Goal: Information Seeking & Learning: Check status

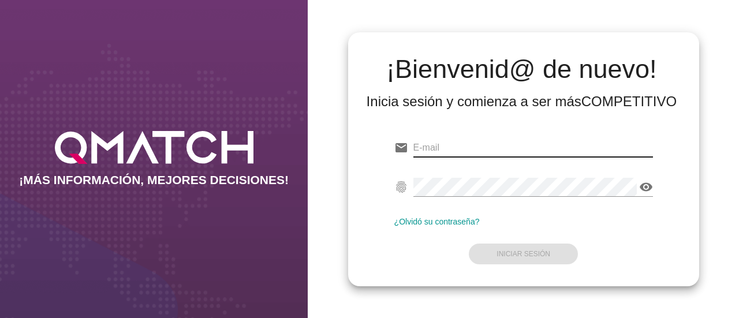
type input "M"
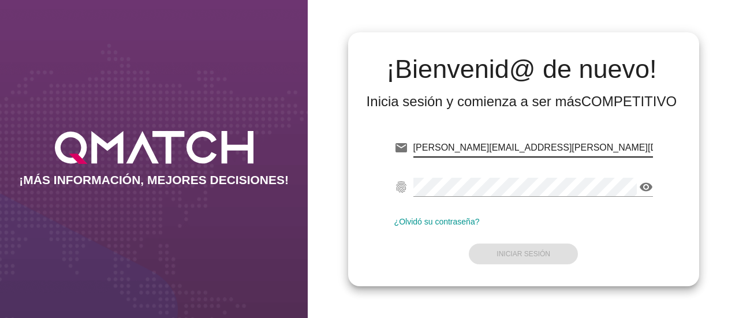
type input "[PERSON_NAME][EMAIL_ADDRESS][PERSON_NAME][DOMAIN_NAME]"
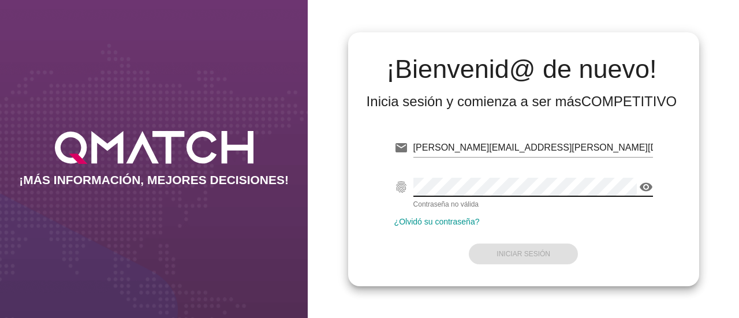
click at [651, 189] on icon "visibility" at bounding box center [646, 187] width 14 height 14
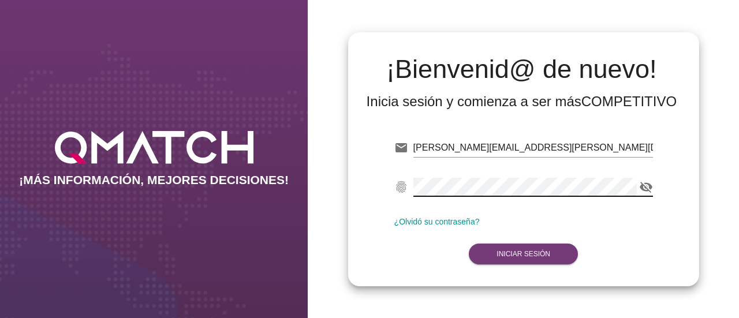
click at [502, 250] on strong "Iniciar Sesión" at bounding box center [523, 254] width 54 height 8
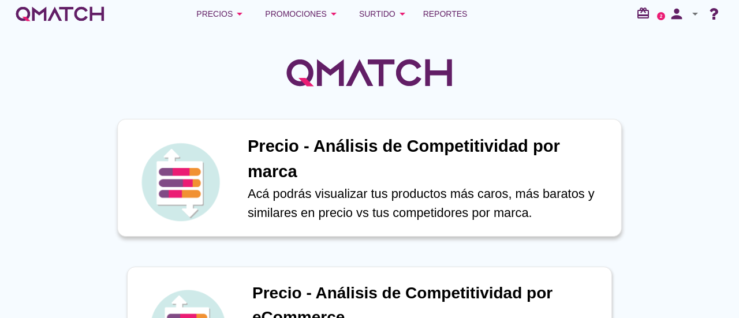
click at [471, 167] on h1 "Precio - Análisis de Competitividad por marca" at bounding box center [428, 159] width 361 height 50
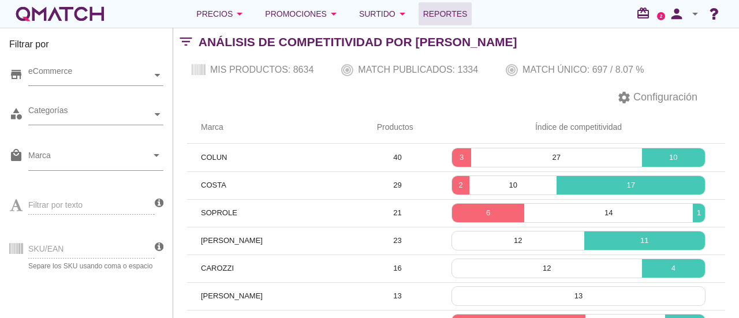
click at [443, 7] on span "Reportes" at bounding box center [445, 14] width 44 height 14
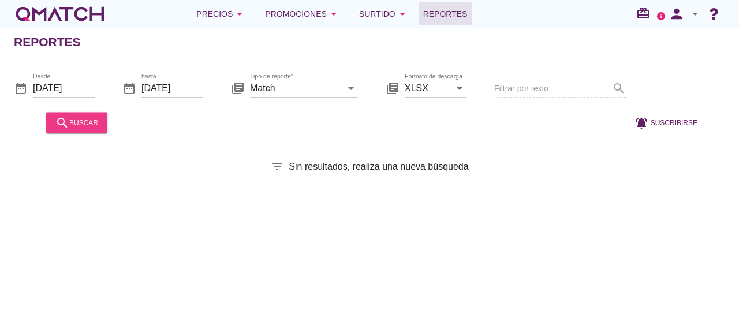
click at [80, 119] on div "search buscar" at bounding box center [76, 122] width 43 height 14
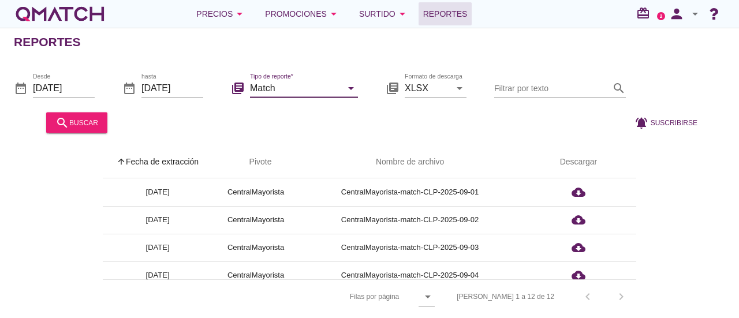
click at [329, 92] on input "Match" at bounding box center [296, 87] width 92 height 18
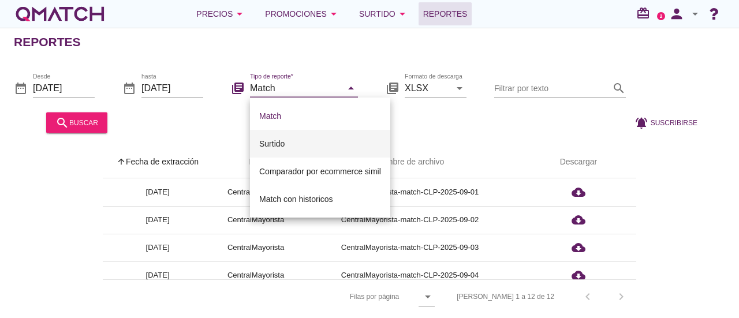
click at [290, 140] on div "Surtido" at bounding box center [320, 144] width 122 height 14
type input "Surtido"
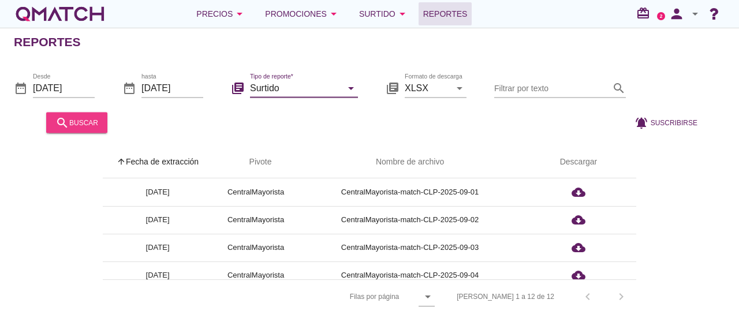
click at [82, 128] on div "search buscar" at bounding box center [76, 122] width 43 height 14
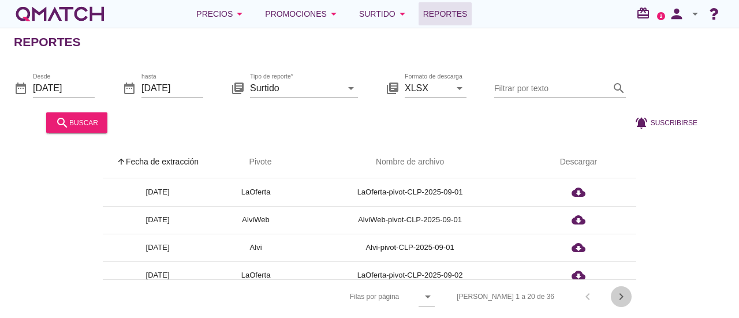
click at [616, 297] on icon "chevron_right" at bounding box center [621, 297] width 14 height 14
click at [616, 297] on div "Filas 21 a 36 de 36 chevron_left chevron_right" at bounding box center [537, 297] width 197 height 28
click at [620, 297] on div "Filas 21 a 36 de 36 chevron_left chevron_right" at bounding box center [537, 297] width 197 height 28
click at [585, 293] on icon "chevron_left" at bounding box center [587, 297] width 14 height 14
click at [620, 293] on icon "chevron_right" at bounding box center [621, 297] width 14 height 14
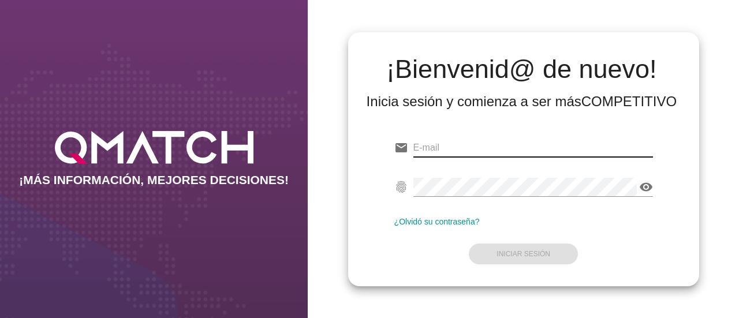
click at [511, 145] on input "email" at bounding box center [532, 147] width 239 height 18
type input "m"
type input "M"
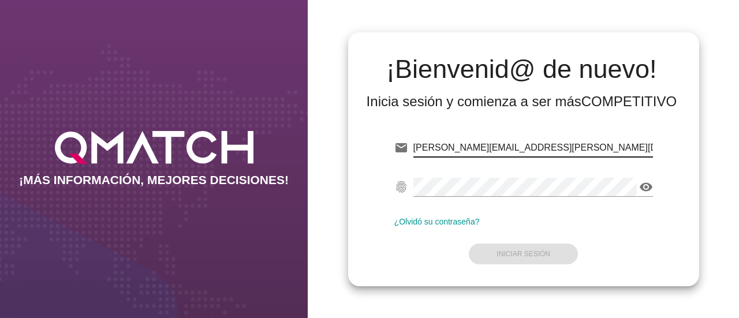
type input "[PERSON_NAME][EMAIL_ADDRESS][PERSON_NAME][DOMAIN_NAME]"
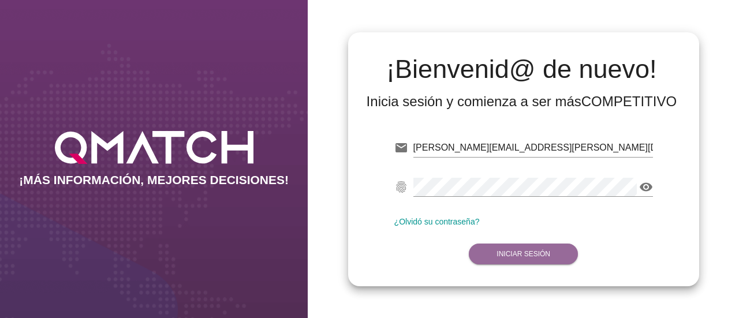
click at [509, 251] on strong "Iniciar Sesión" at bounding box center [523, 254] width 54 height 8
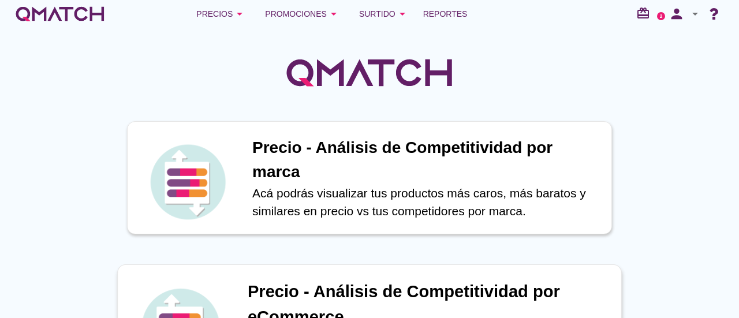
click at [443, 296] on h1 "Precio - Análisis de Competitividad por eCommerce" at bounding box center [428, 304] width 361 height 50
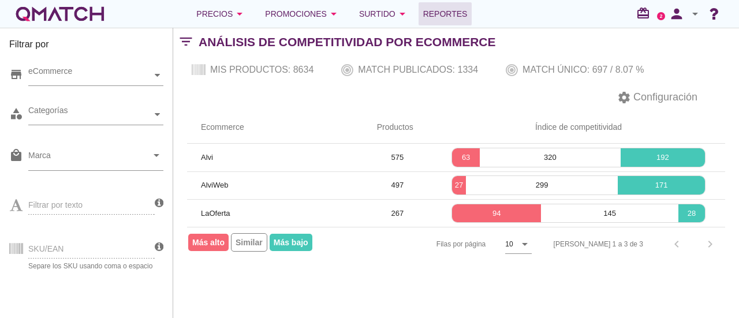
click at [445, 16] on span "Reportes" at bounding box center [445, 14] width 44 height 14
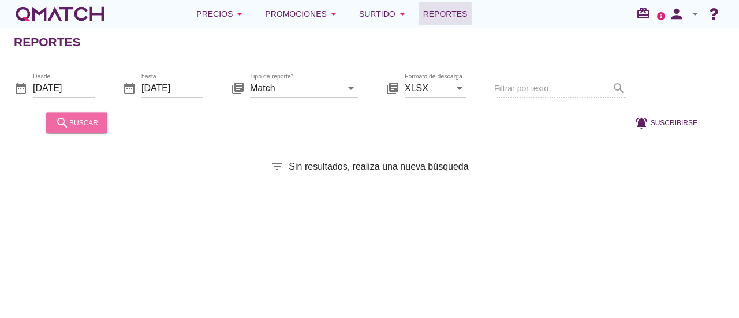
click at [87, 124] on div "search buscar" at bounding box center [76, 122] width 43 height 14
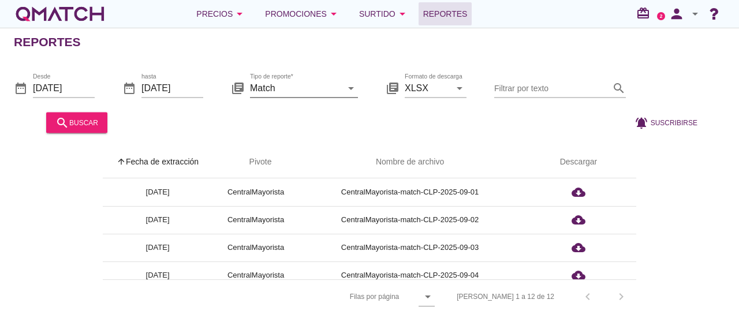
click at [350, 89] on icon "arrow_drop_down" at bounding box center [351, 88] width 14 height 14
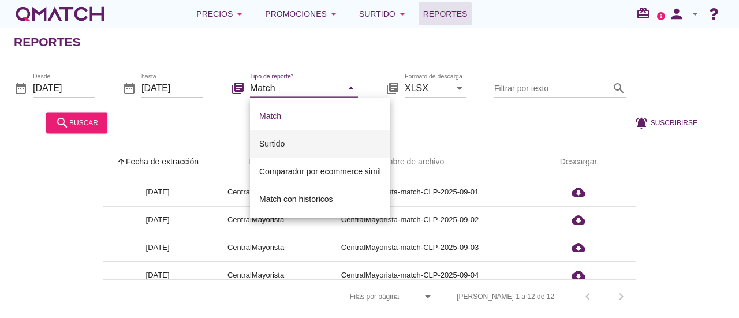
click at [280, 138] on div "Surtido" at bounding box center [320, 144] width 122 height 14
type input "Surtido"
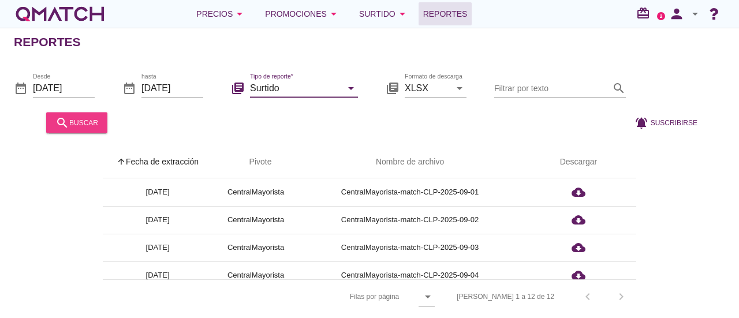
click at [93, 125] on div "search buscar" at bounding box center [76, 122] width 43 height 14
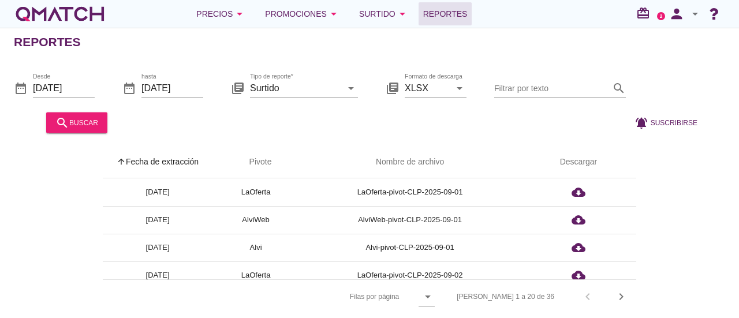
click at [158, 158] on th "arrow_upward Fecha de extracción" at bounding box center [158, 162] width 110 height 32
click at [696, 15] on icon "arrow_drop_down" at bounding box center [695, 14] width 14 height 14
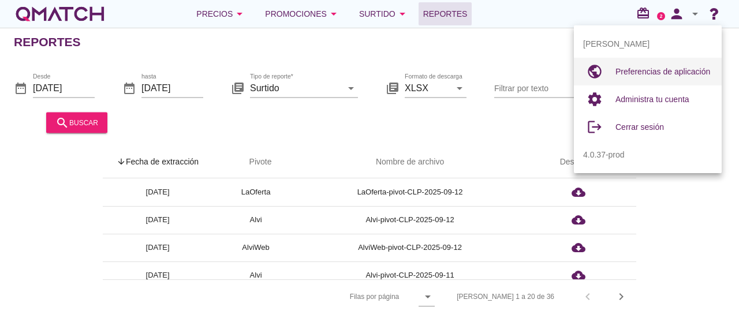
click at [677, 70] on span "Preferencias de aplicación" at bounding box center [662, 71] width 95 height 9
radio input "true"
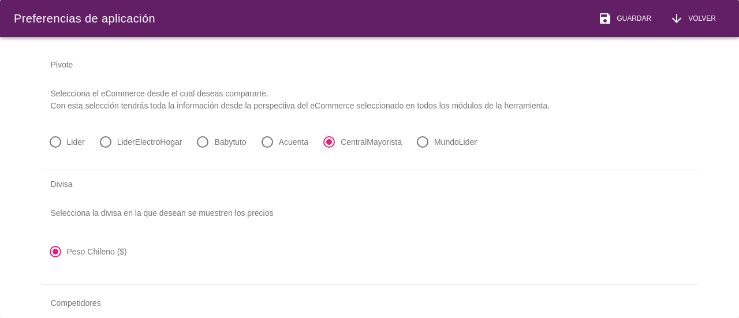
drag, startPoint x: 706, startPoint y: 138, endPoint x: 708, endPoint y: 152, distance: 14.0
click at [708, 153] on div "Pivote Selecciona el eCommerce desde el cual deseas compararte. Con esta selecc…" at bounding box center [370, 180] width 684 height 286
click at [675, 21] on icon "arrow_downward" at bounding box center [676, 19] width 14 height 14
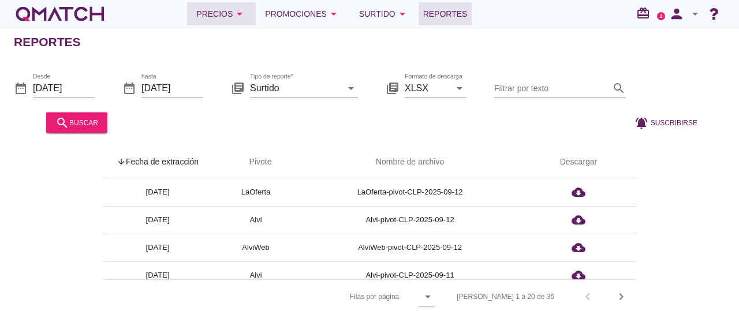
click at [220, 16] on div "Precios arrow_drop_down" at bounding box center [221, 14] width 50 height 14
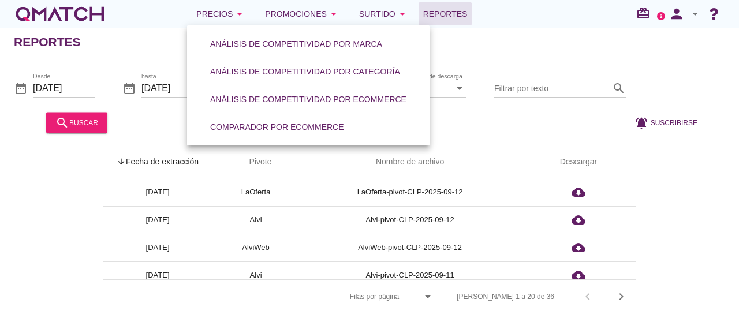
click at [587, 60] on div "date_range Desde [DATE] date_range hasta [DATE] library_books Tipo de reporte* …" at bounding box center [369, 98] width 739 height 76
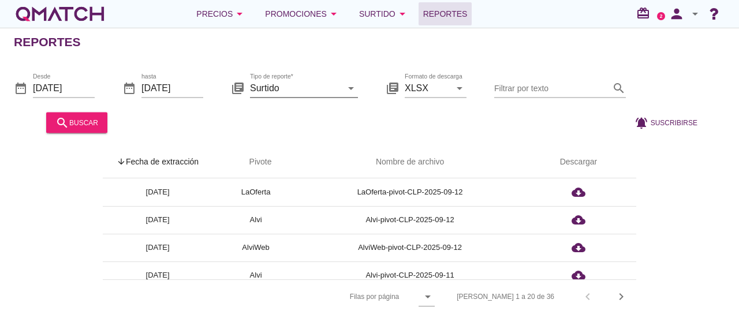
click at [339, 87] on input "Surtido" at bounding box center [296, 87] width 92 height 18
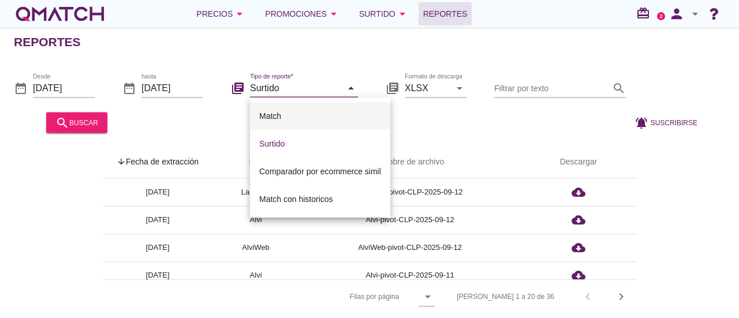
click at [290, 118] on div "Match" at bounding box center [320, 116] width 122 height 14
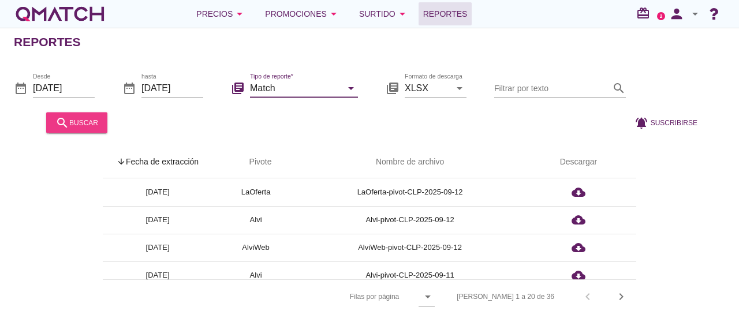
click at [76, 130] on button "search buscar" at bounding box center [76, 122] width 61 height 21
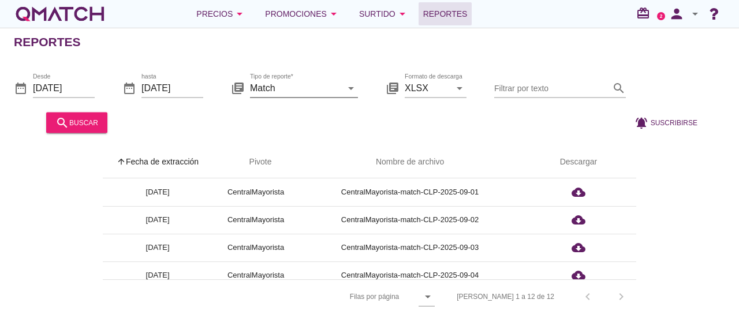
click at [270, 85] on input "Match" at bounding box center [296, 87] width 92 height 18
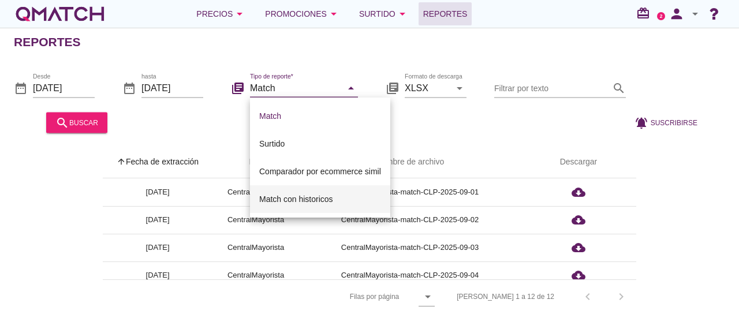
click at [323, 198] on div "Match con historicos" at bounding box center [320, 199] width 122 height 14
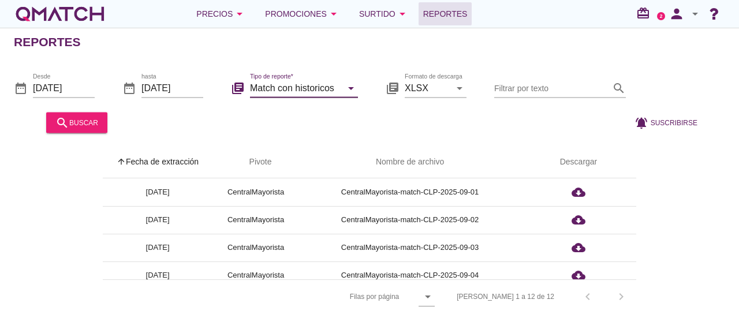
click at [331, 86] on input "Match con historicos" at bounding box center [296, 87] width 92 height 18
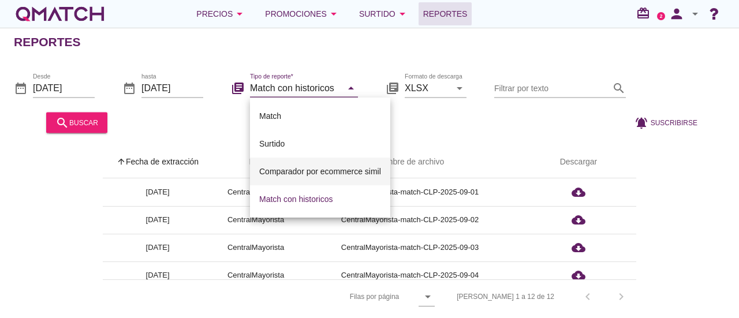
click at [270, 166] on div "Comparador por ecommerce simil" at bounding box center [320, 171] width 122 height 14
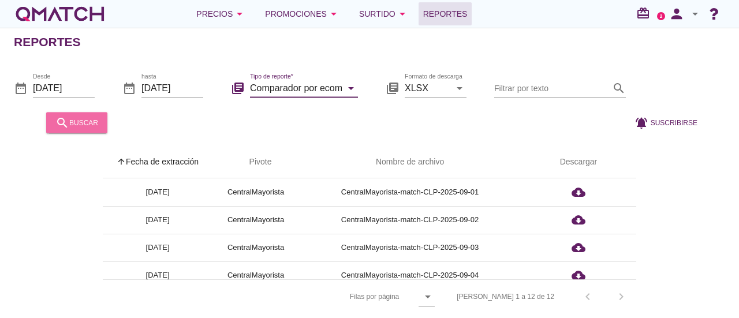
click at [91, 119] on div "search buscar" at bounding box center [76, 122] width 43 height 14
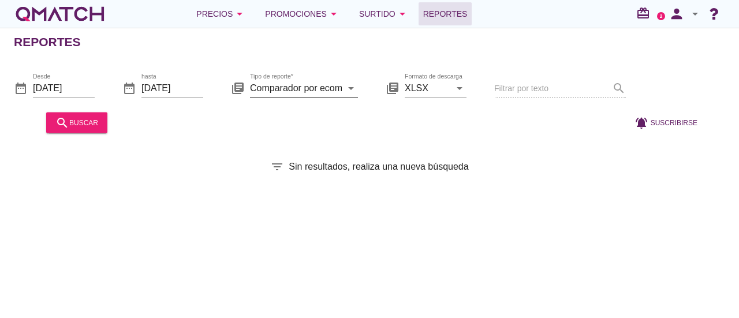
click at [283, 89] on input "Comparador por ecommerce simil" at bounding box center [296, 87] width 92 height 18
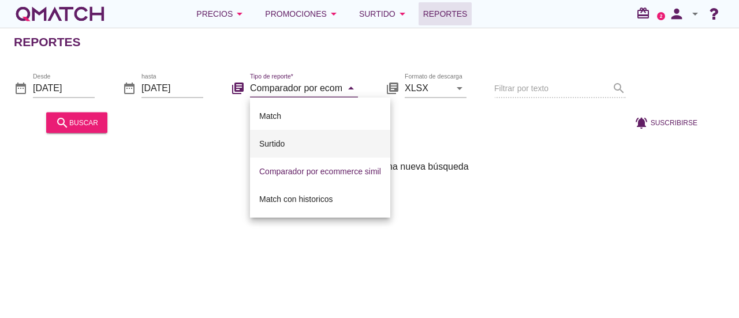
click at [279, 143] on div "Surtido" at bounding box center [320, 144] width 122 height 14
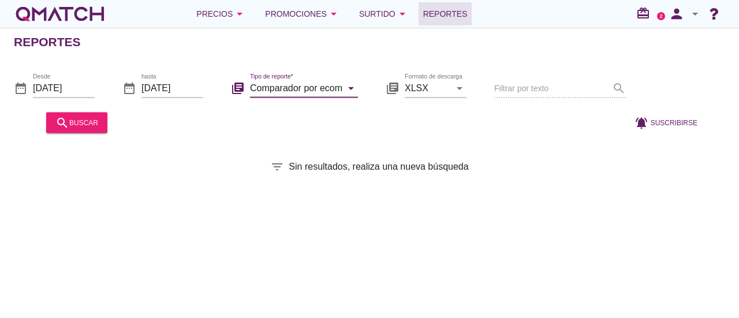
type input "Surtido"
click at [87, 118] on div "search buscar" at bounding box center [76, 122] width 43 height 14
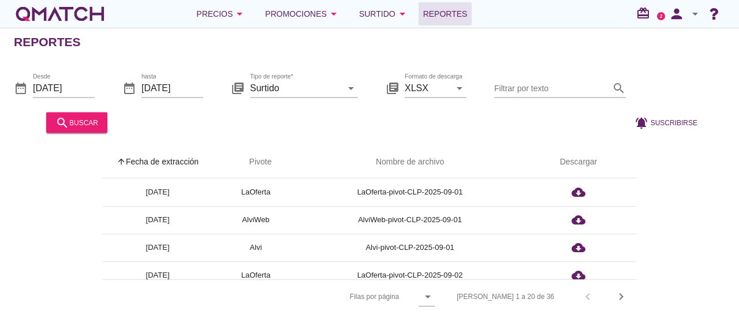
click at [659, 20] on icon "2" at bounding box center [661, 16] width 8 height 8
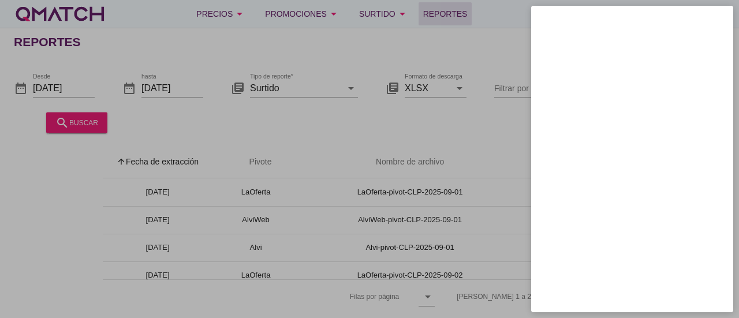
drag, startPoint x: 735, startPoint y: 216, endPoint x: 735, endPoint y: 263, distance: 46.7
click at [736, 261] on div at bounding box center [369, 159] width 739 height 318
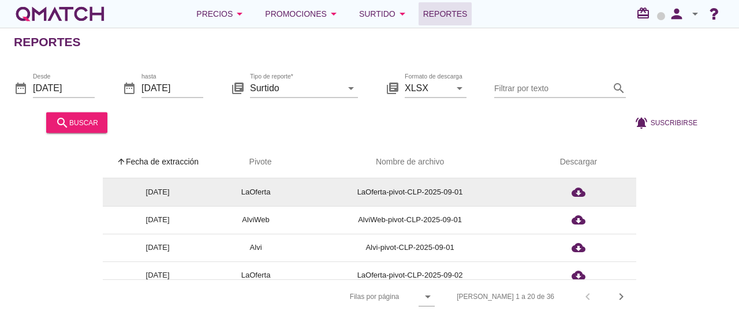
drag, startPoint x: 439, startPoint y: 154, endPoint x: 369, endPoint y: 179, distance: 74.8
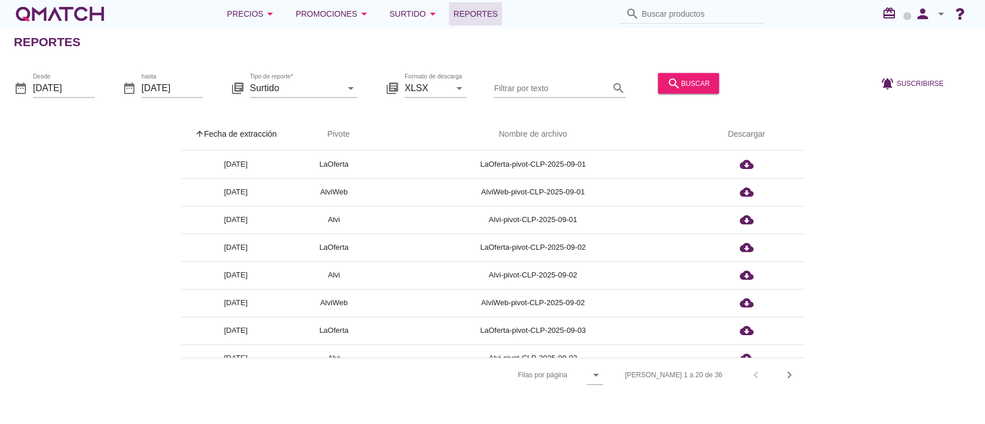
drag, startPoint x: 718, startPoint y: 0, endPoint x: 83, endPoint y: 232, distance: 676.3
click at [84, 232] on div "arrow_upward Fecha de extracción arrow_upward Pivote Nombre de archivo Descarga…" at bounding box center [492, 255] width 957 height 274
click at [253, 136] on th "arrow_upward Fecha de extracción" at bounding box center [236, 134] width 110 height 32
